Goal: Book appointment/travel/reservation

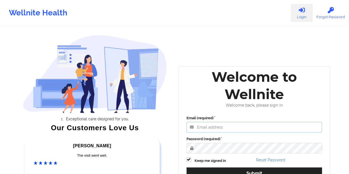
click at [213, 127] on input "Email (required)" at bounding box center [255, 127] width 136 height 10
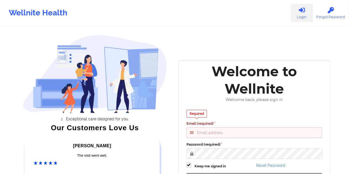
type input "[EMAIL_ADDRESS][DOMAIN_NAME]"
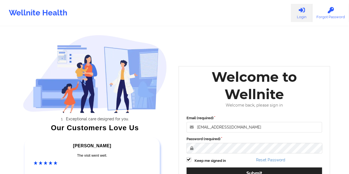
scroll to position [79, 0]
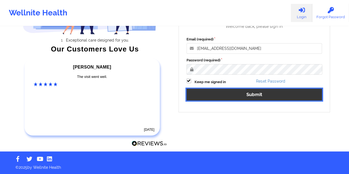
click at [249, 94] on button "Submit" at bounding box center [255, 95] width 136 height 12
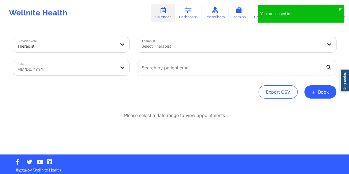
click at [106, 67] on body "You are logged in ✖︎ Wellnite Health Calendar Dashboard Prescribers Admins Coac…" at bounding box center [174, 87] width 349 height 174
select select "2025-8"
select select "2025-9"
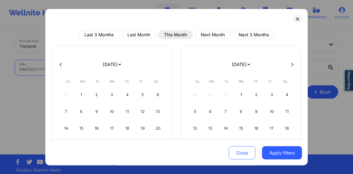
click at [173, 35] on button "This Month" at bounding box center [175, 35] width 35 height 8
select select "2025-9"
select select "2025-10"
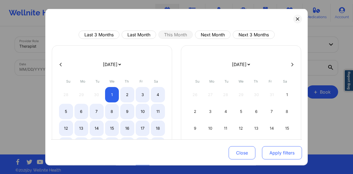
click at [278, 153] on button "Apply filters" at bounding box center [282, 153] width 40 height 13
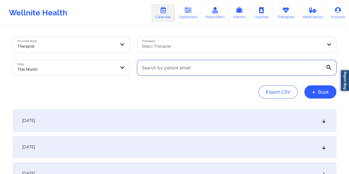
click at [204, 66] on input "text" at bounding box center [236, 67] width 199 height 15
paste input "[EMAIL_ADDRESS][DOMAIN_NAME]"
type input "[EMAIL_ADDRESS][DOMAIN_NAME]"
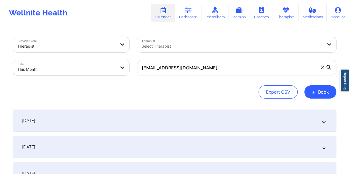
select select "2025-9"
select select "2025-10"
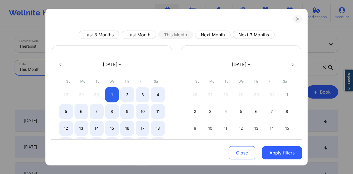
click at [60, 63] on icon at bounding box center [61, 64] width 2 height 4
select select "2025-8"
select select "2025-9"
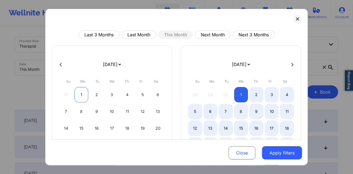
click at [82, 96] on div "1" at bounding box center [82, 94] width 14 height 15
select select "2025-8"
select select "2025-9"
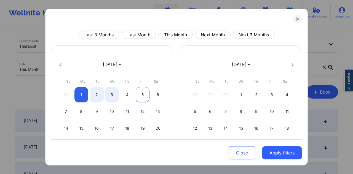
select select "2025-8"
select select "2025-9"
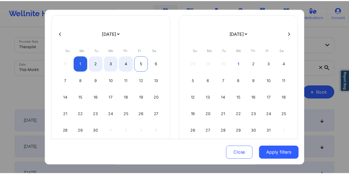
scroll to position [47, 0]
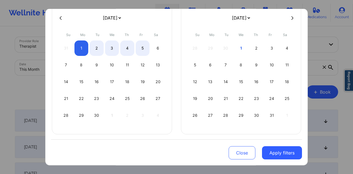
select select "2025-8"
select select "2025-9"
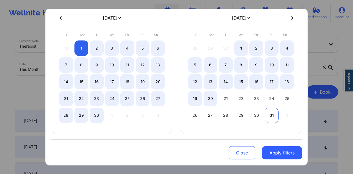
select select "2025-8"
select select "2025-9"
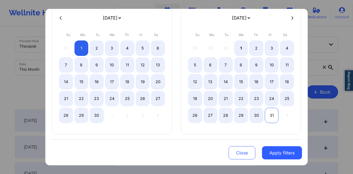
click at [271, 116] on div "31" at bounding box center [272, 115] width 14 height 15
select select "2025-8"
select select "2025-9"
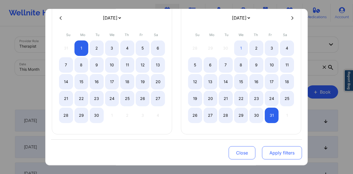
click at [280, 153] on button "Apply filters" at bounding box center [282, 153] width 40 height 13
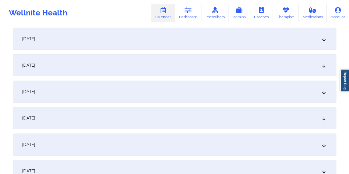
scroll to position [796, 0]
click at [162, 98] on div "[DATE]" at bounding box center [175, 94] width 324 height 22
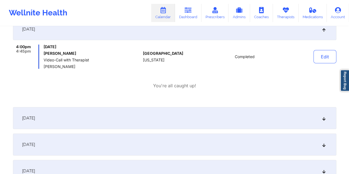
scroll to position [870, 0]
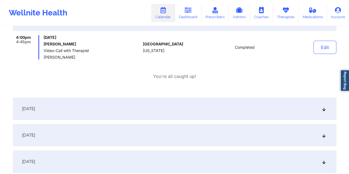
click at [150, 130] on div "[DATE]" at bounding box center [175, 135] width 324 height 22
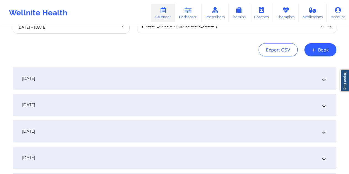
scroll to position [0, 0]
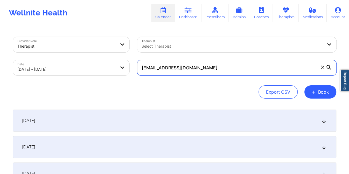
click at [183, 71] on input "[EMAIL_ADDRESS][DOMAIN_NAME]" at bounding box center [236, 67] width 199 height 15
paste input "[PERSON_NAME].[PERSON_NAME]"
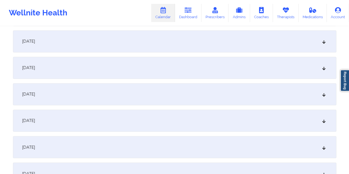
scroll to position [400, 0]
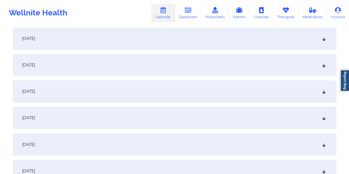
click at [149, 118] on div "[DATE]" at bounding box center [175, 118] width 324 height 22
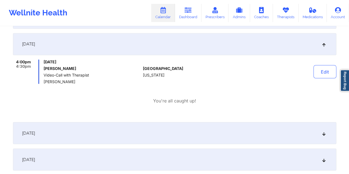
scroll to position [488, 0]
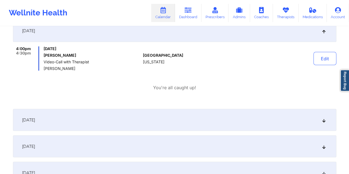
click at [176, 122] on div "[DATE]" at bounding box center [175, 120] width 324 height 22
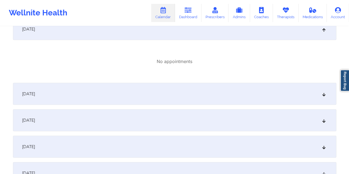
scroll to position [584, 0]
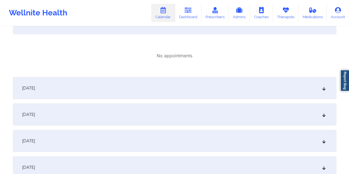
click at [169, 89] on div "[DATE]" at bounding box center [175, 88] width 324 height 22
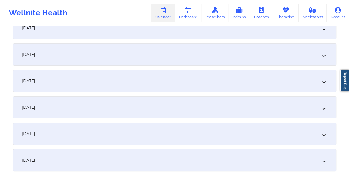
scroll to position [1026, 0]
click at [170, 81] on div "[DATE]" at bounding box center [175, 80] width 324 height 22
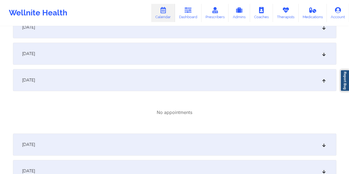
click at [162, 52] on div "[DATE]" at bounding box center [175, 54] width 324 height 22
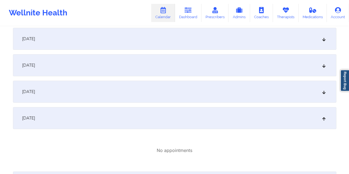
scroll to position [957, 0]
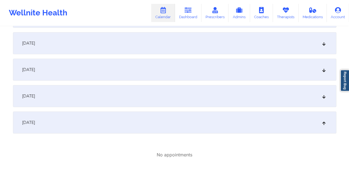
click at [144, 96] on div "[DATE]" at bounding box center [175, 96] width 324 height 22
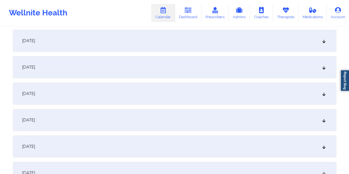
scroll to position [0, 0]
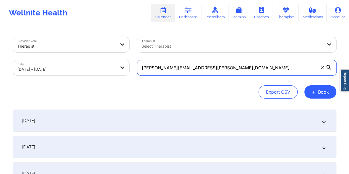
click at [186, 69] on input "[PERSON_NAME][EMAIL_ADDRESS][PERSON_NAME][DOMAIN_NAME]" at bounding box center [236, 67] width 199 height 15
paste input ""From [DATE] session From [DATE] session From [DATE] session Acuity Notes: Cove…"
paste input "janicewwu"
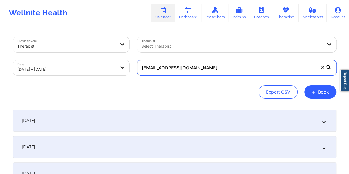
scroll to position [55, 0]
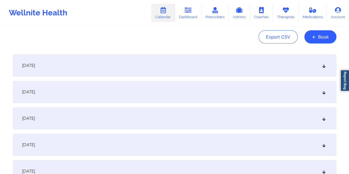
click at [171, 88] on div "[DATE]" at bounding box center [175, 92] width 324 height 22
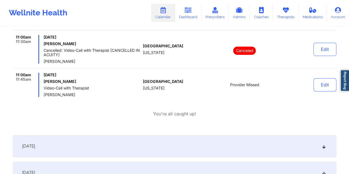
scroll to position [193, 0]
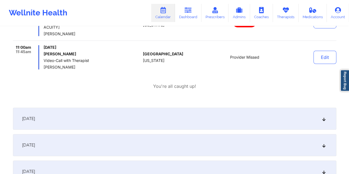
click at [153, 115] on div "[DATE]" at bounding box center [175, 119] width 324 height 22
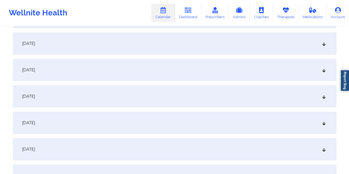
scroll to position [1049, 0]
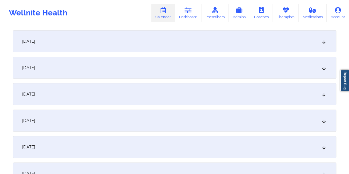
click at [154, 93] on div "[DATE]" at bounding box center [175, 94] width 324 height 22
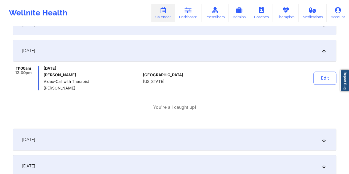
scroll to position [1104, 0]
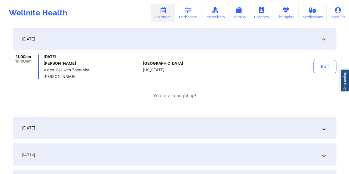
click at [143, 128] on div "[DATE]" at bounding box center [175, 128] width 324 height 22
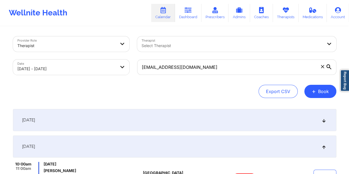
scroll to position [0, 0]
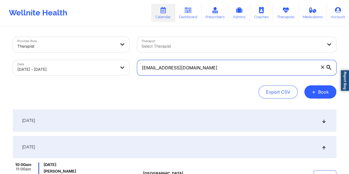
click at [198, 68] on input "[EMAIL_ADDRESS][DOMAIN_NAME]" at bounding box center [236, 67] width 199 height 15
paste input "mariealicebarnes"
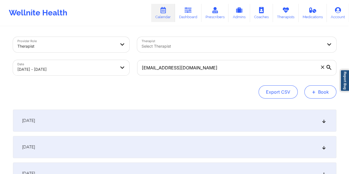
click at [316, 94] on button "+ Book" at bounding box center [320, 92] width 32 height 13
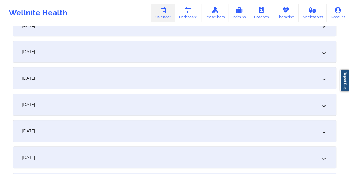
scroll to position [1159, 0]
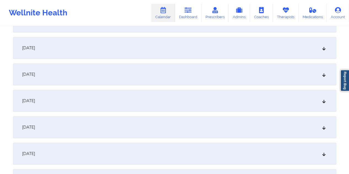
click at [97, 110] on div "[DATE]" at bounding box center [175, 101] width 324 height 22
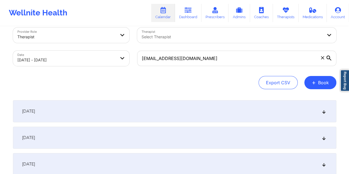
scroll to position [0, 0]
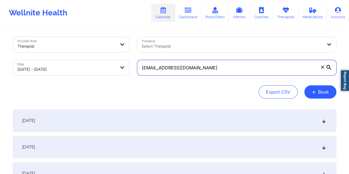
click at [192, 70] on input "[EMAIL_ADDRESS][DOMAIN_NAME]" at bounding box center [236, 67] width 199 height 15
drag, startPoint x: 192, startPoint y: 70, endPoint x: 186, endPoint y: 70, distance: 6.1
click at [186, 70] on input "[EMAIL_ADDRESS][DOMAIN_NAME]" at bounding box center [236, 67] width 199 height 15
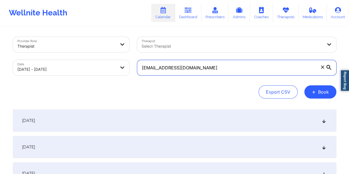
click at [186, 70] on input "[EMAIL_ADDRESS][DOMAIN_NAME]" at bounding box center [236, 67] width 199 height 15
paste input "[EMAIL_ADDRESS]"
type input "[EMAIL_ADDRESS][DOMAIN_NAME]"
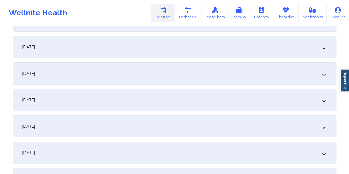
scroll to position [911, 0]
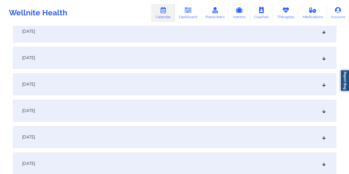
click at [144, 36] on div "[DATE]" at bounding box center [175, 31] width 324 height 22
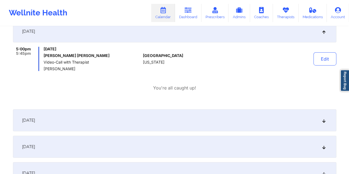
click at [142, 123] on div "[DATE]" at bounding box center [175, 121] width 324 height 22
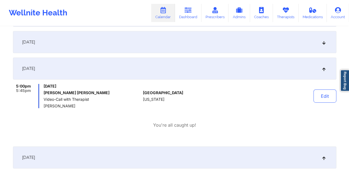
scroll to position [856, 0]
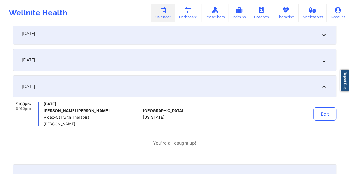
click at [117, 59] on div "[DATE]" at bounding box center [175, 60] width 324 height 22
